Goal: Check status: Check status

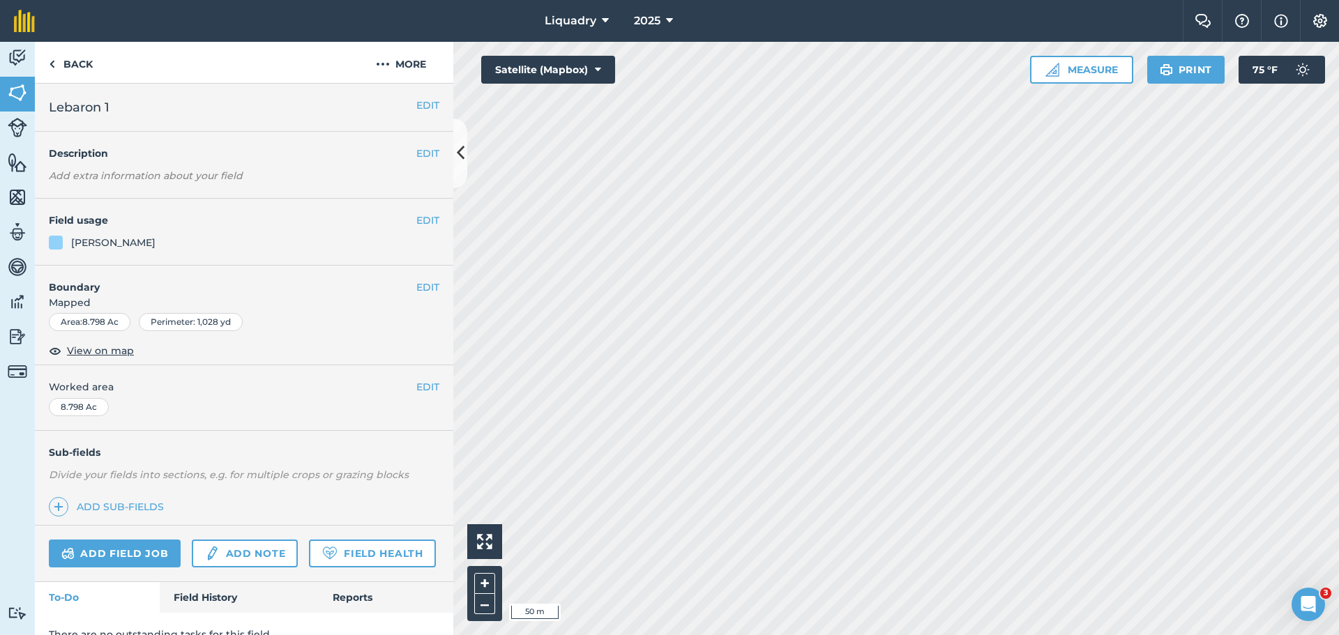
scroll to position [60, 0]
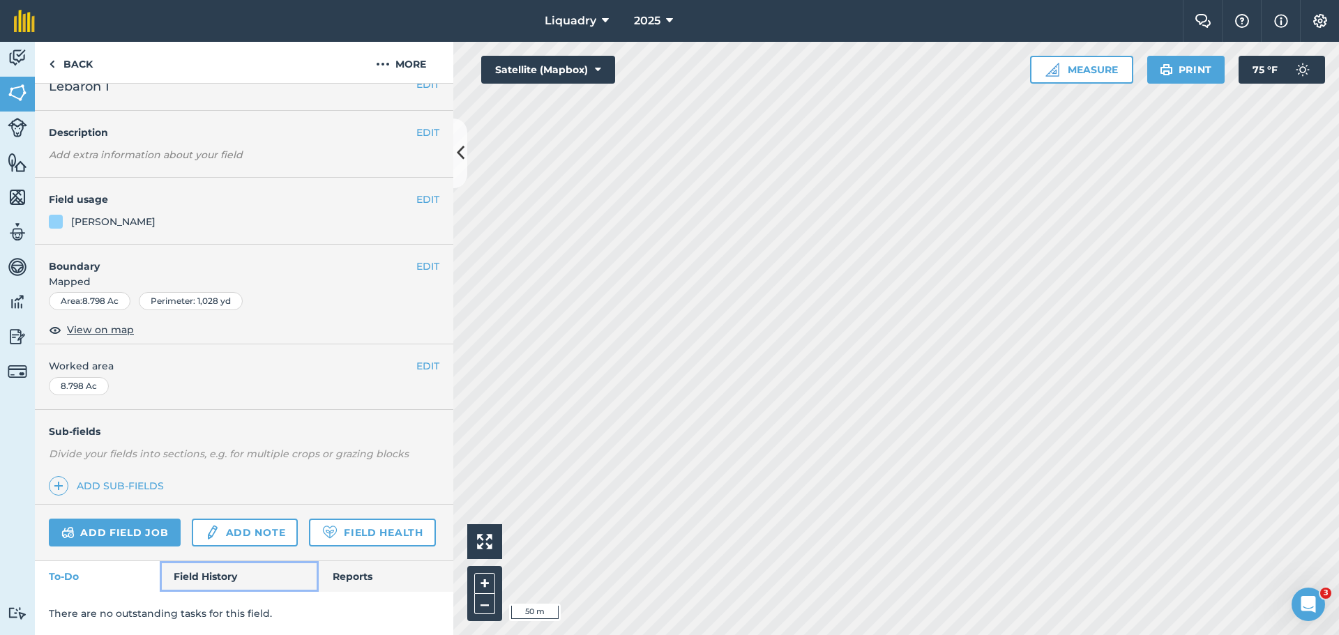
click at [188, 567] on link "Field History" at bounding box center [239, 576] width 158 height 31
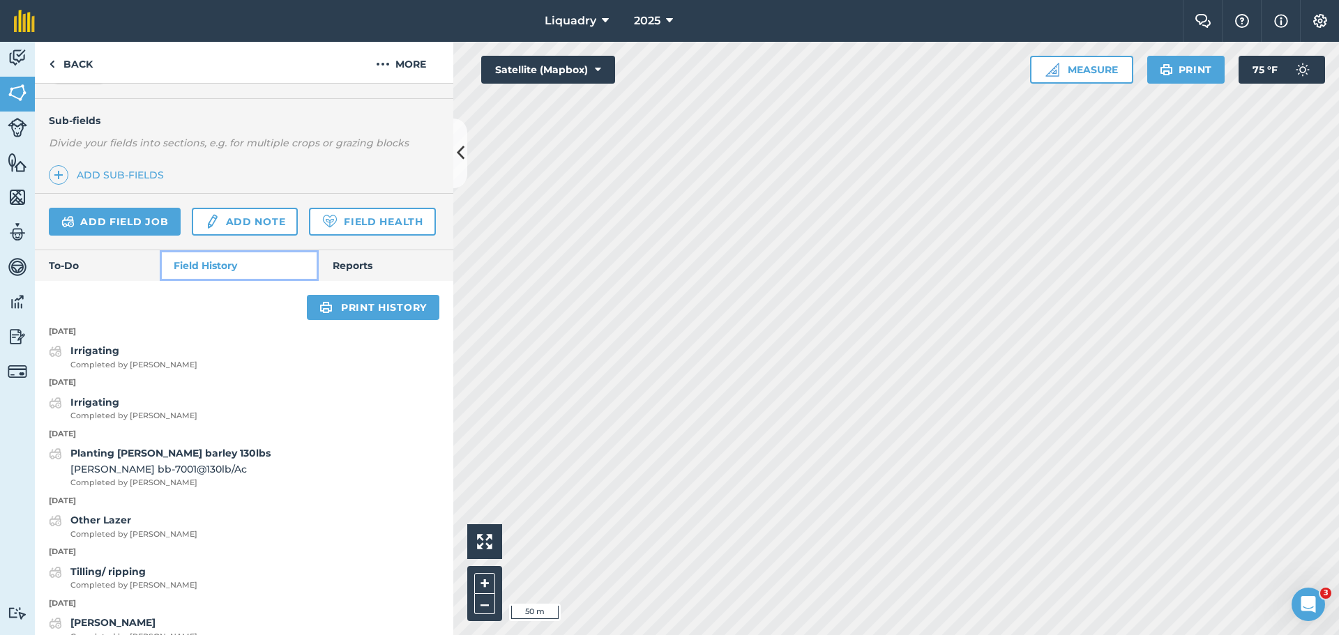
scroll to position [339, 0]
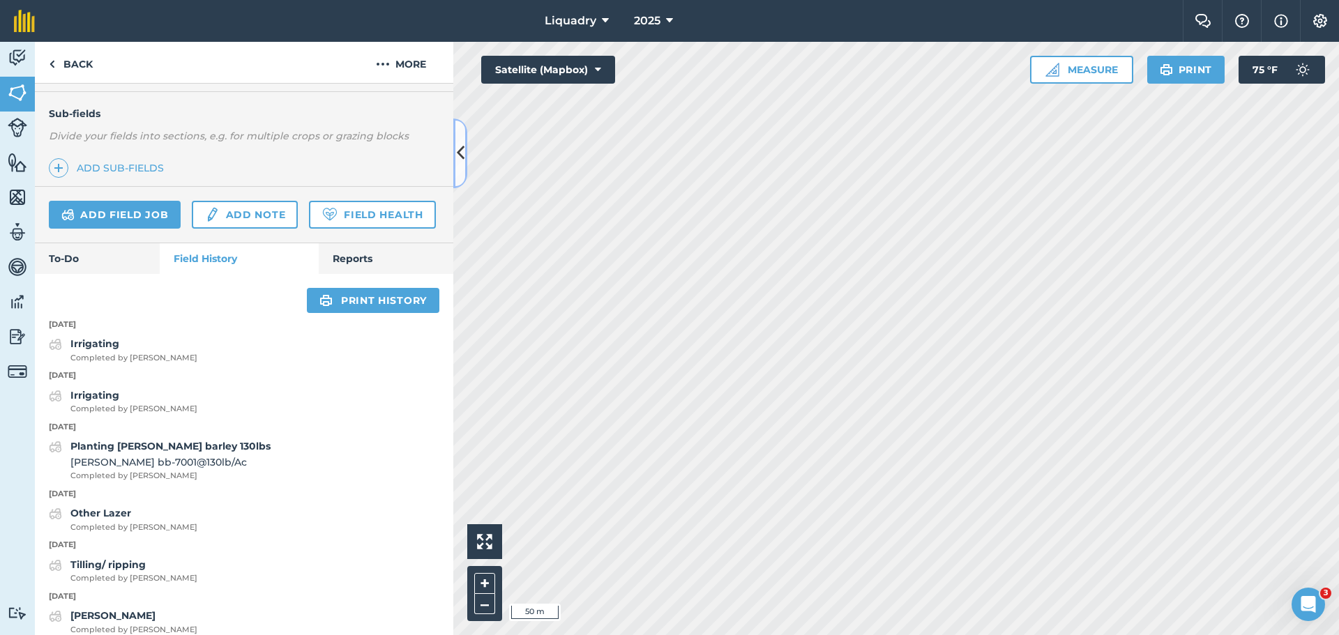
click at [460, 157] on icon at bounding box center [461, 153] width 8 height 24
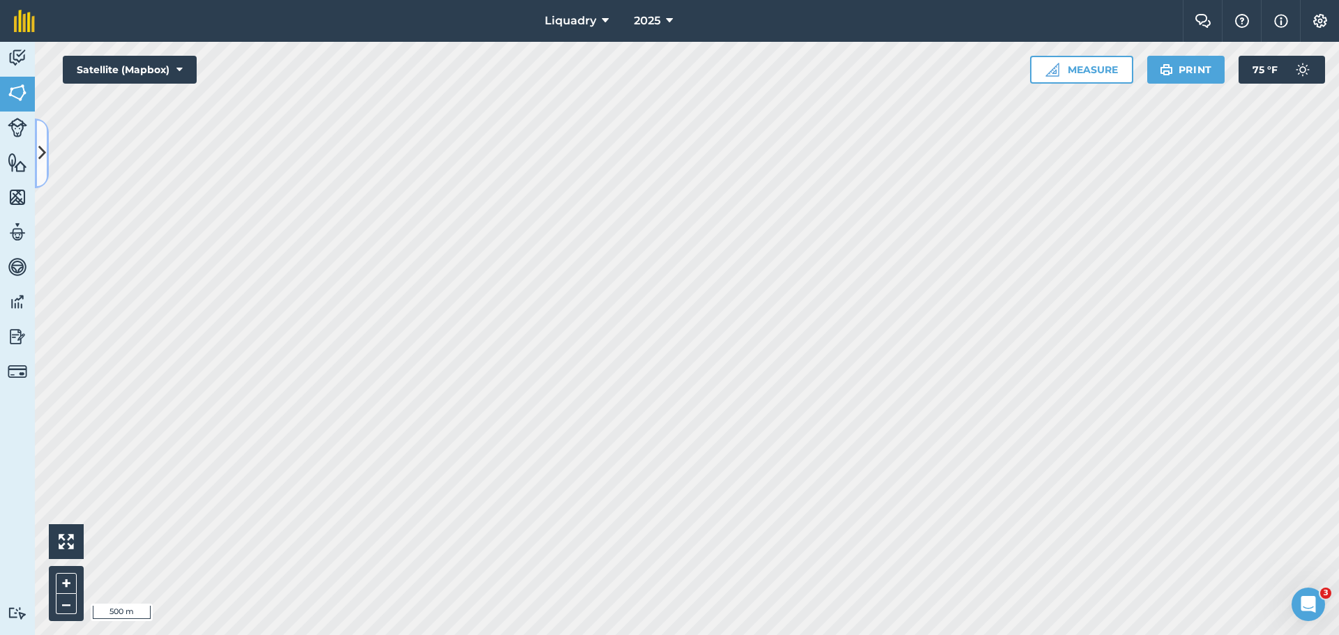
click at [45, 151] on icon at bounding box center [42, 153] width 8 height 24
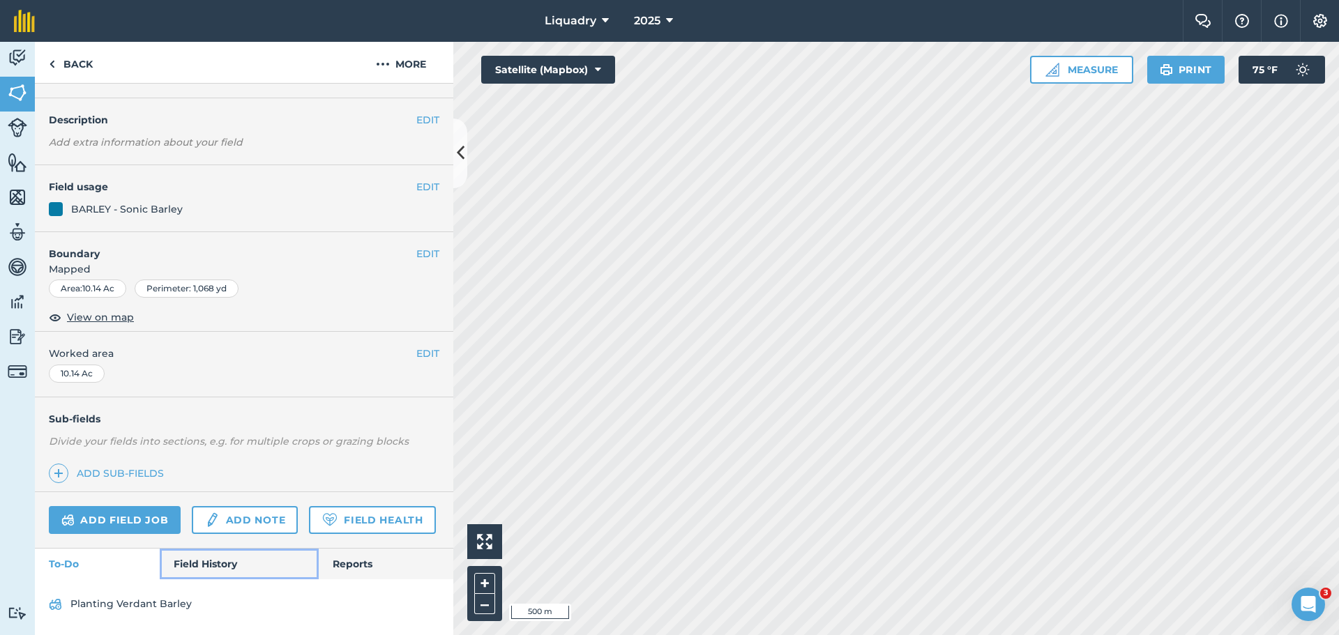
click at [193, 563] on link "Field History" at bounding box center [239, 564] width 158 height 31
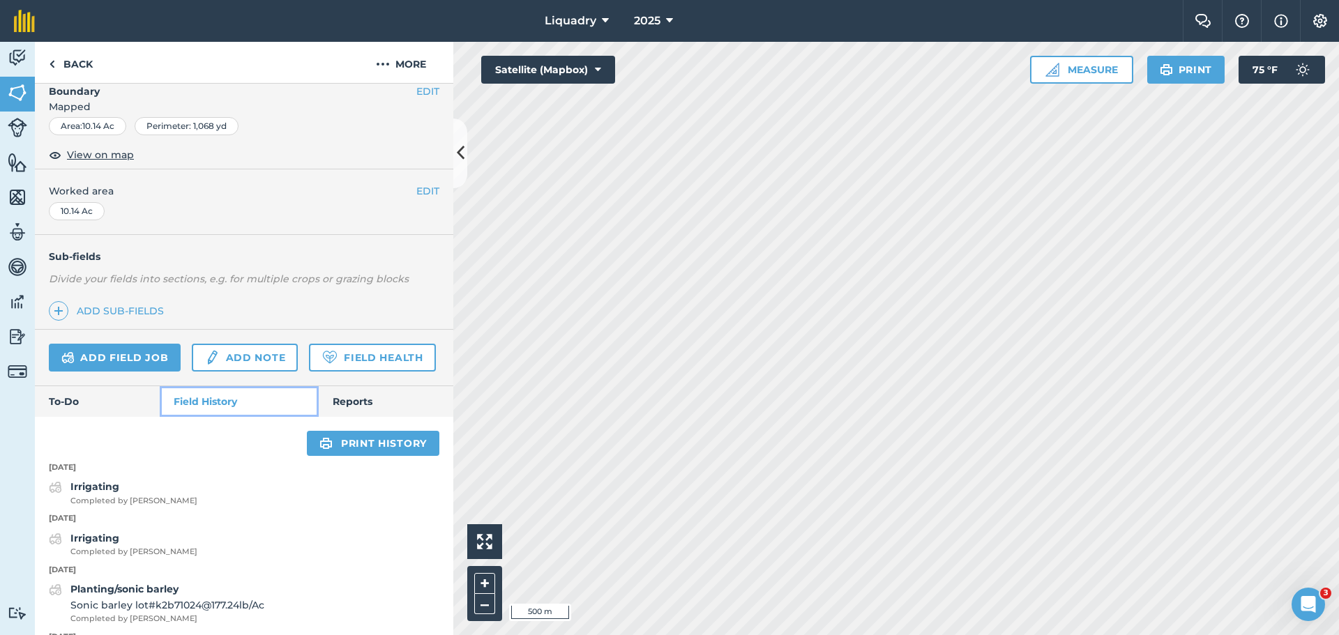
scroll to position [421, 0]
